Goal: Task Accomplishment & Management: Use online tool/utility

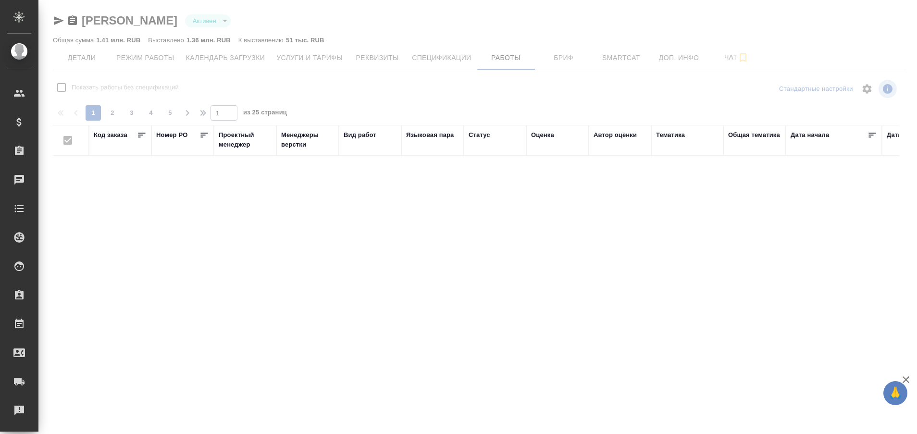
checkbox input "false"
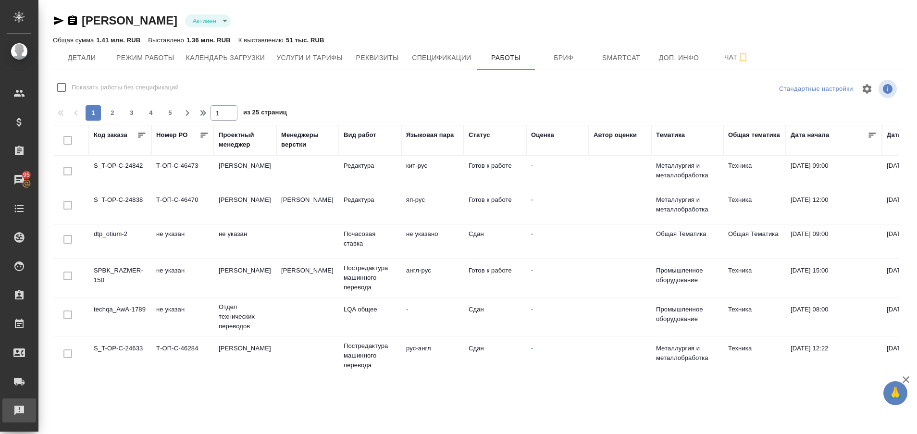
click at [19, 404] on div "Рекламации" at bounding box center [7, 410] width 24 height 14
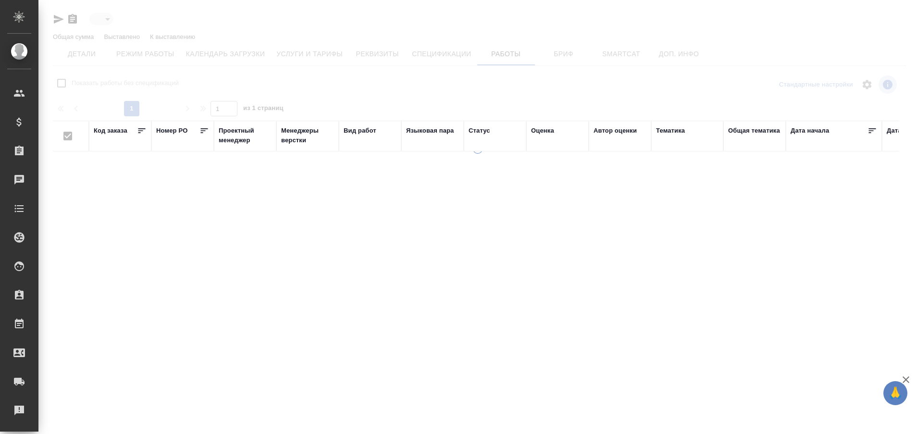
type input "active"
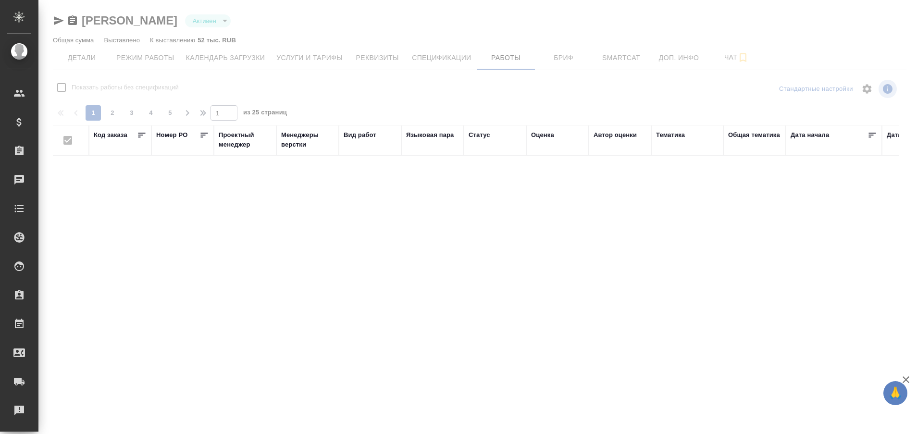
checkbox input "false"
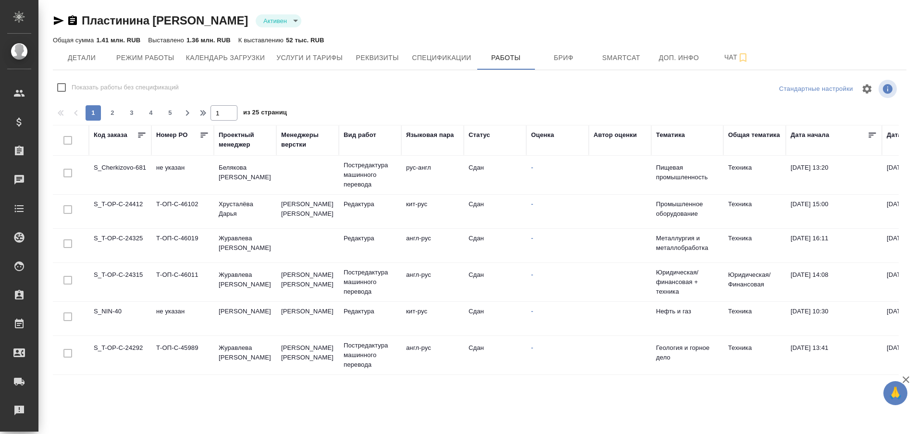
scroll to position [708, 0]
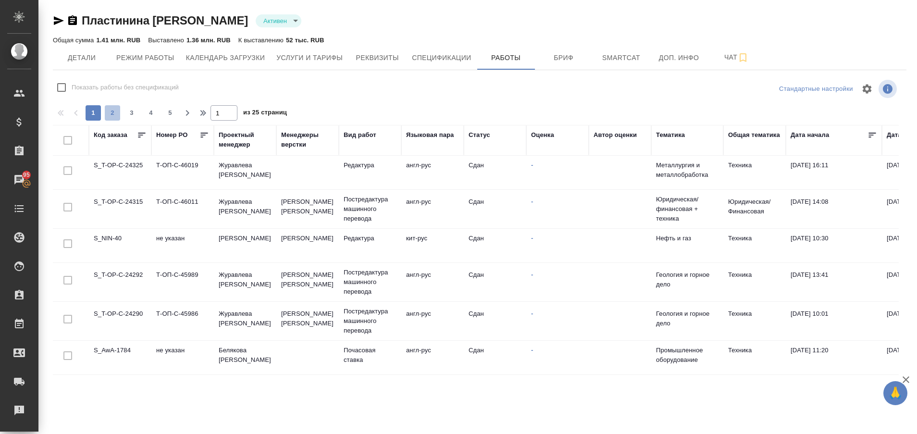
click at [119, 115] on span "2" at bounding box center [112, 113] width 15 height 10
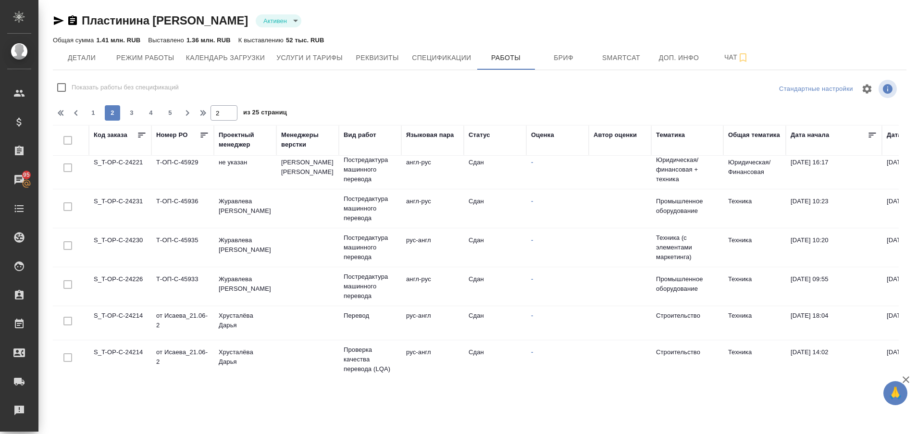
scroll to position [0, 0]
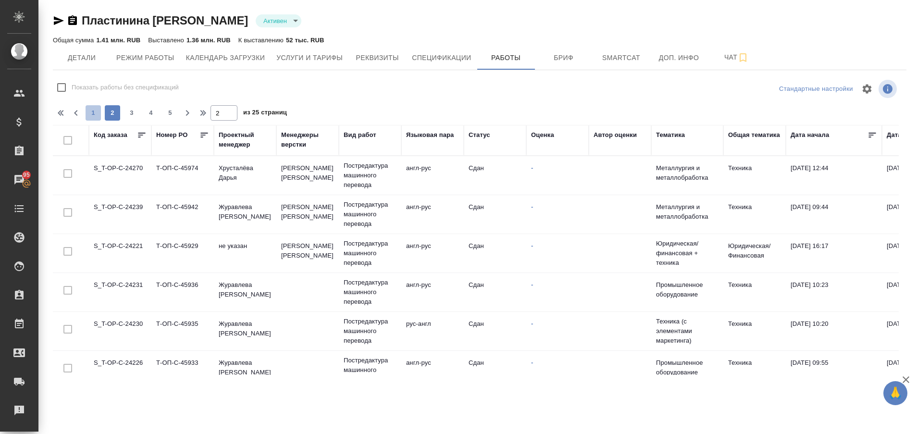
click at [98, 110] on span "1" at bounding box center [93, 113] width 15 height 10
type input "1"
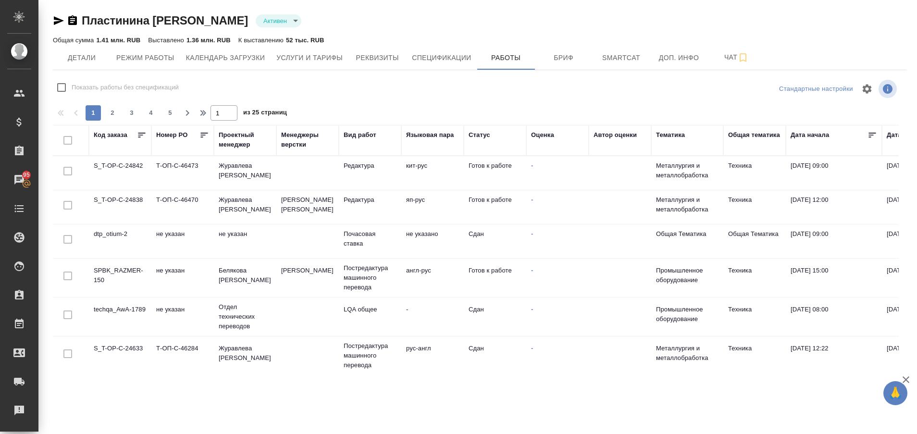
click at [103, 190] on td "SPBK_RAZMER-150" at bounding box center [120, 173] width 63 height 34
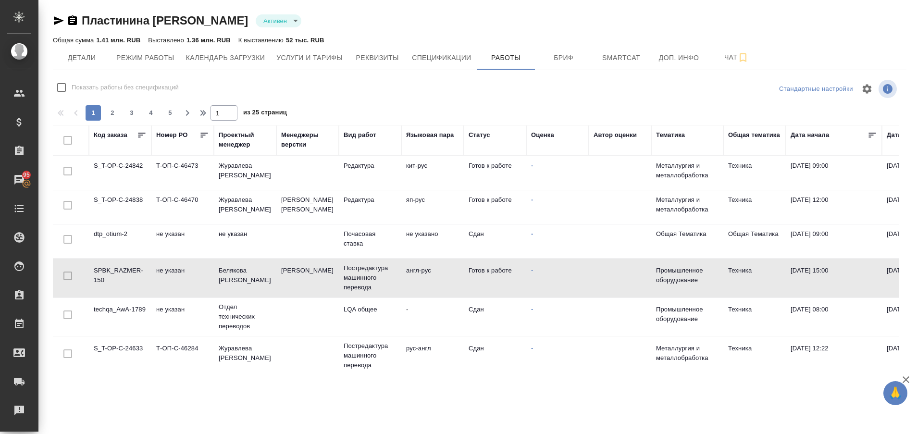
click at [103, 190] on td "SPBK_RAZMER-150" at bounding box center [120, 173] width 63 height 34
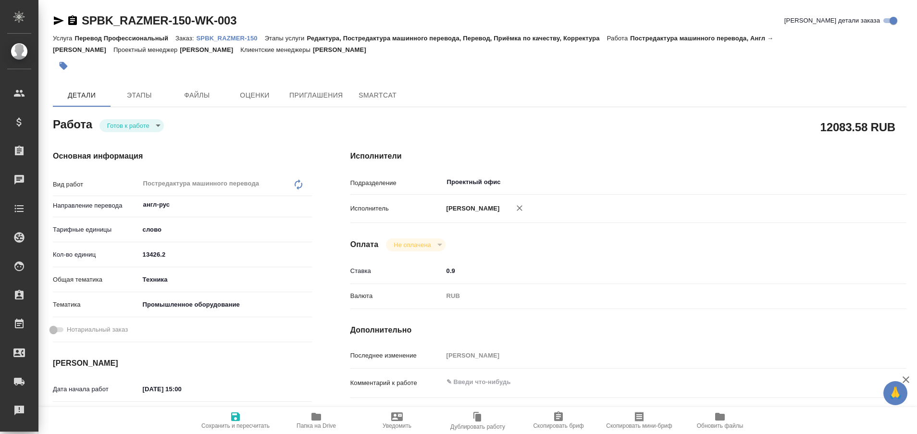
type textarea "x"
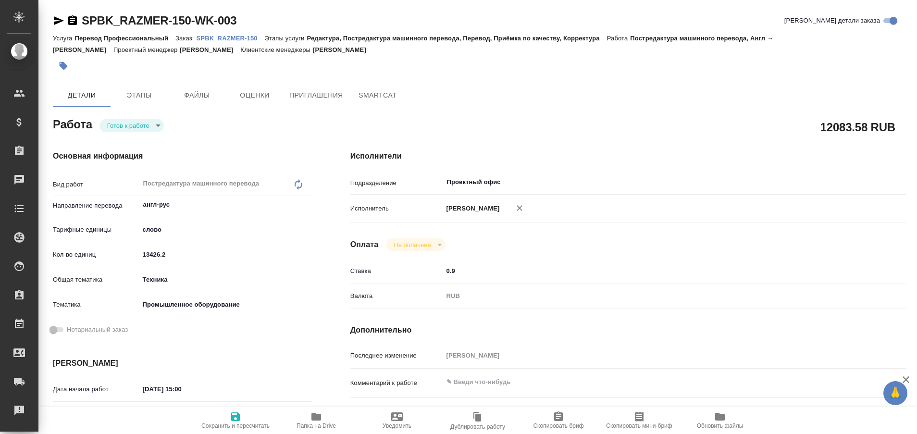
type textarea "x"
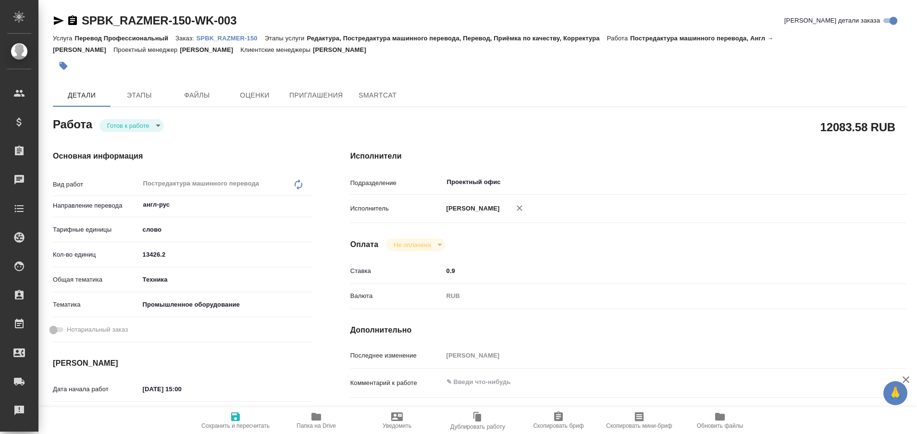
type textarea "x"
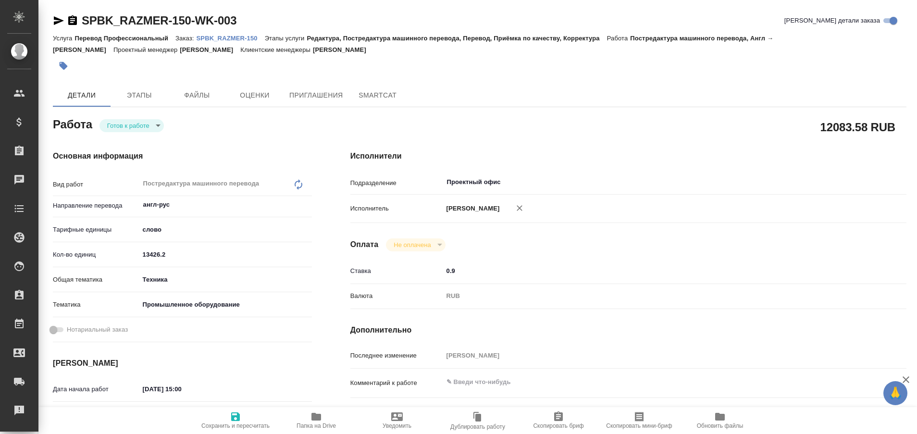
type textarea "x"
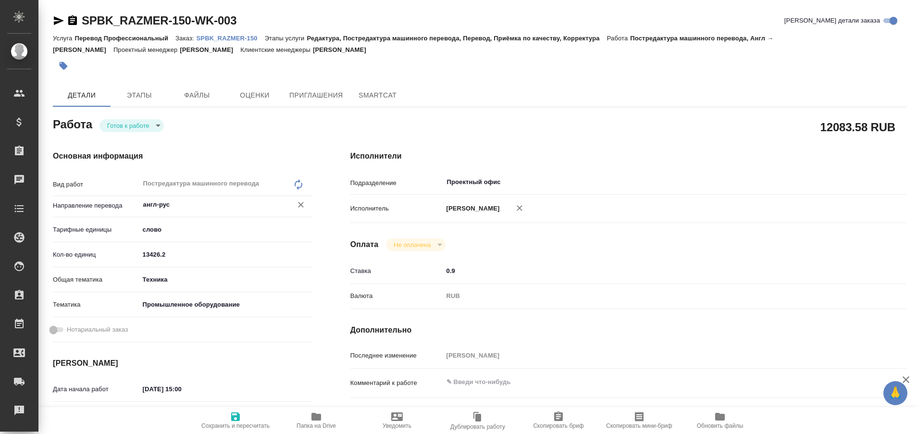
type textarea "x"
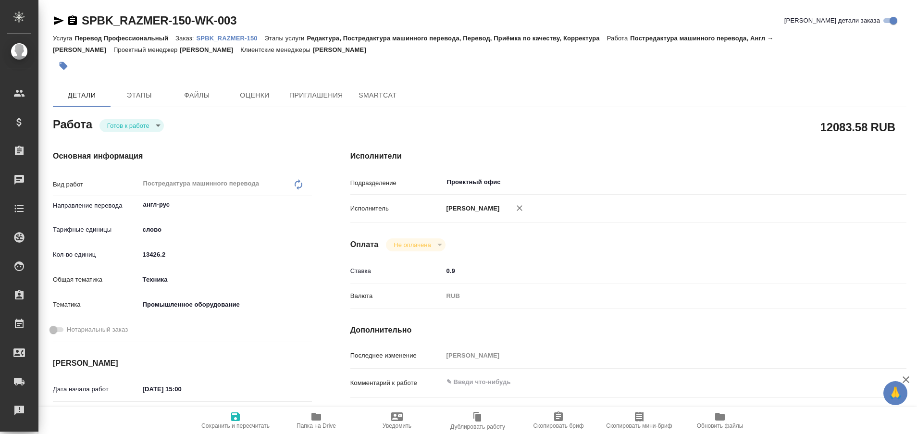
type textarea "x"
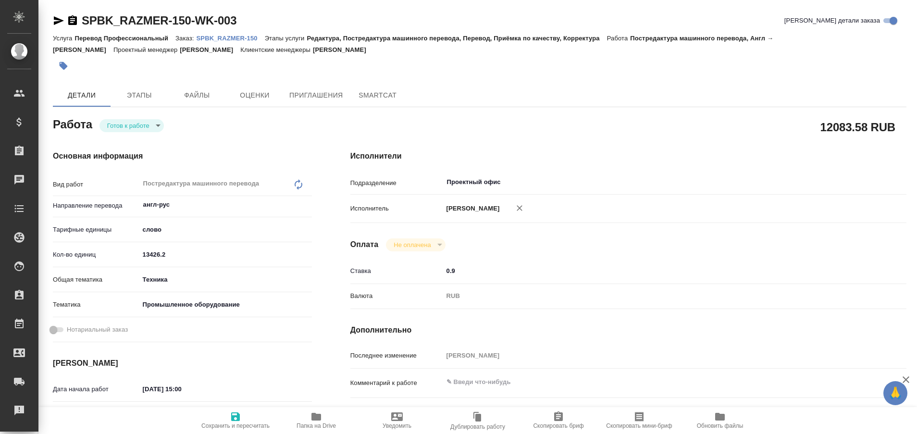
type textarea "x"
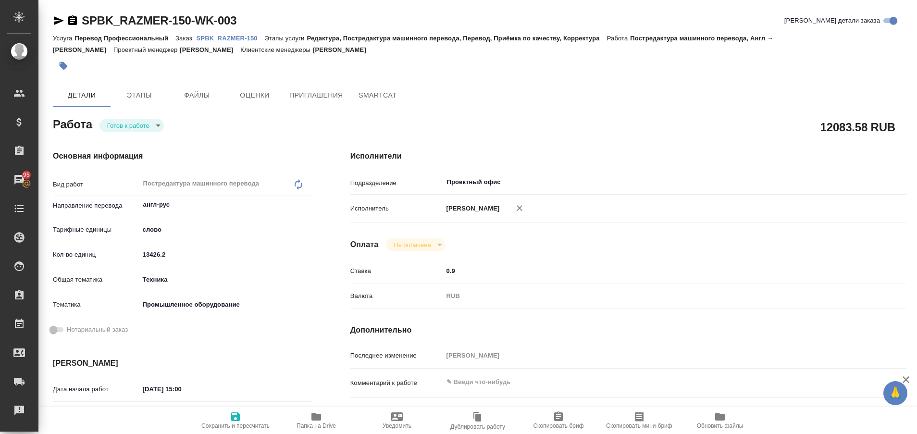
type textarea "x"
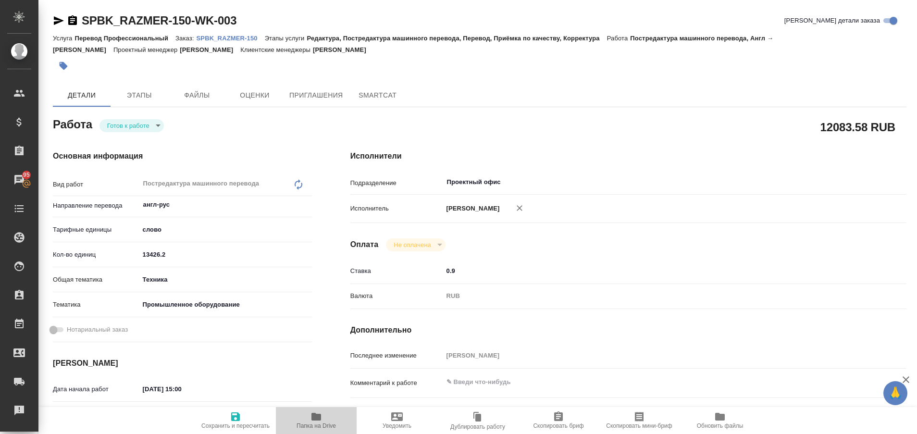
click at [314, 419] on icon "button" at bounding box center [317, 417] width 10 height 8
